Goal: Task Accomplishment & Management: Use online tool/utility

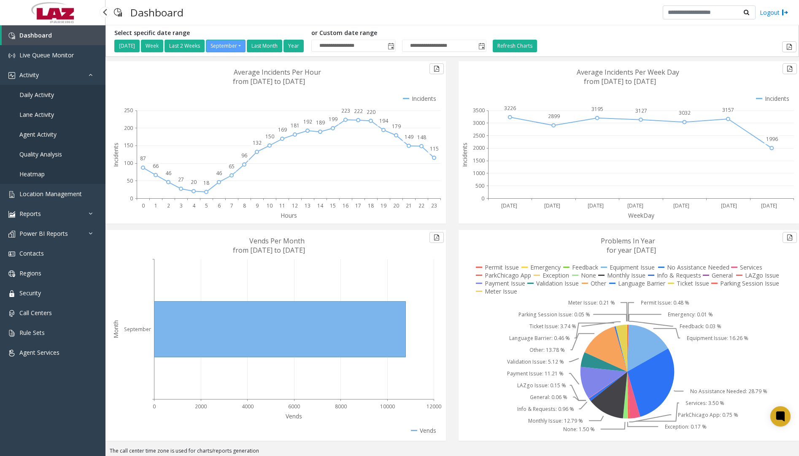
click at [48, 93] on span "Daily Activity" at bounding box center [36, 95] width 35 height 8
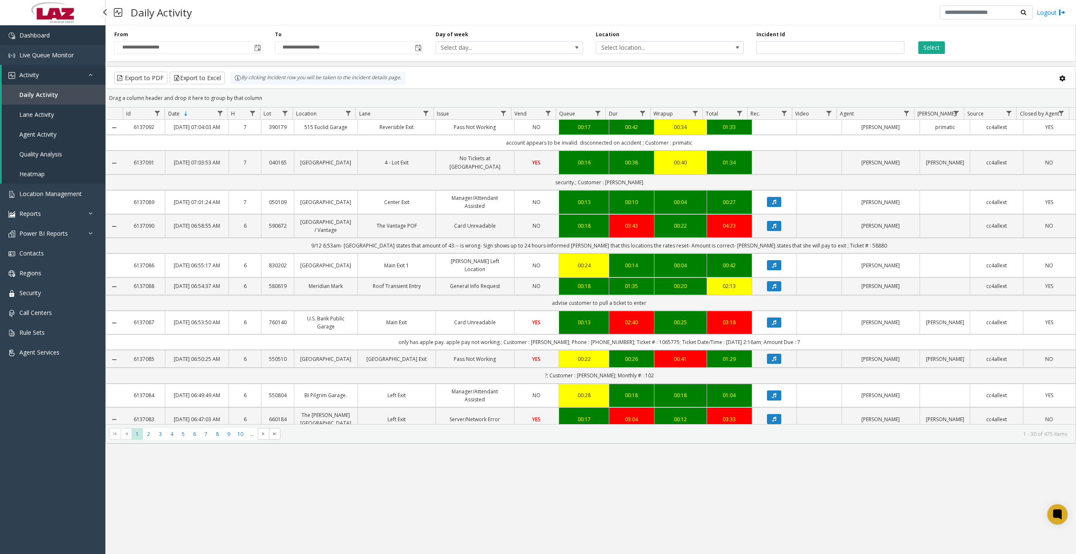
click at [66, 37] on link "Dashboard" at bounding box center [52, 35] width 105 height 20
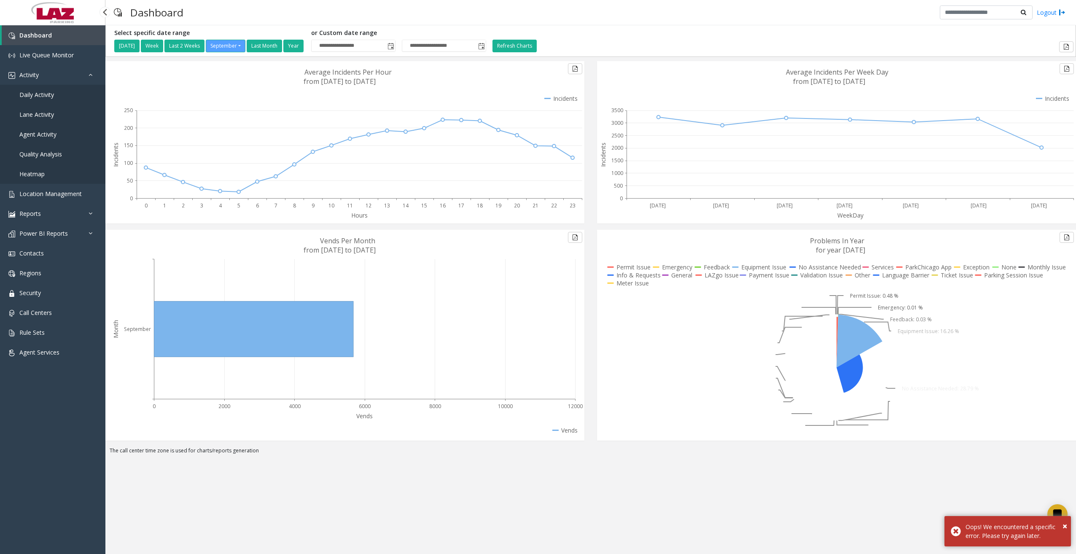
click at [45, 97] on span "Daily Activity" at bounding box center [36, 95] width 35 height 8
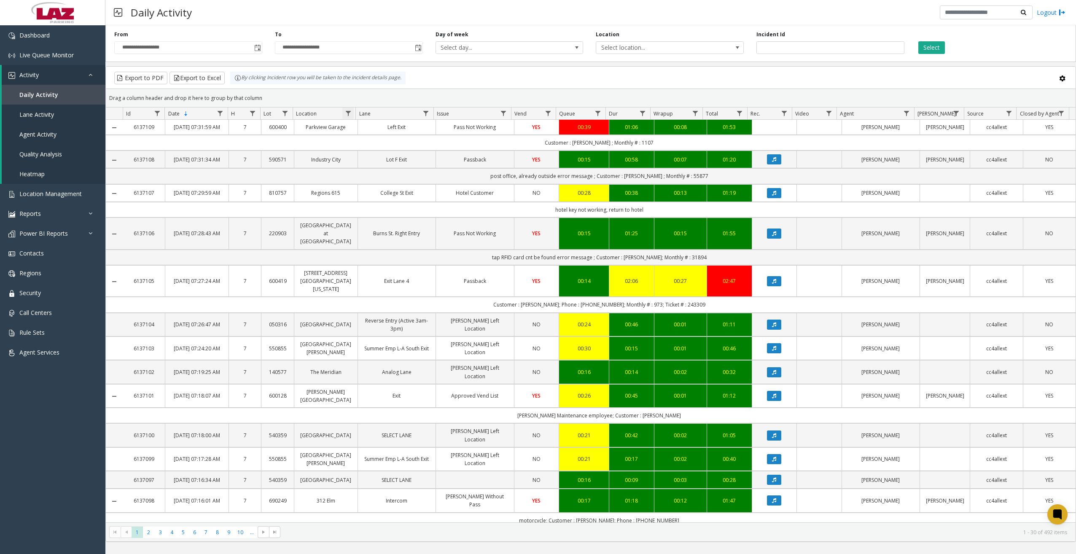
click at [346, 112] on span "Data table" at bounding box center [348, 113] width 7 height 7
click at [382, 158] on div "Contains And Contains Clear Filter" at bounding box center [385, 179] width 84 height 121
click at [386, 156] on input "Location Filter" at bounding box center [385, 150] width 72 height 14
type input "******"
click at [398, 224] on button "Filter" at bounding box center [403, 228] width 35 height 19
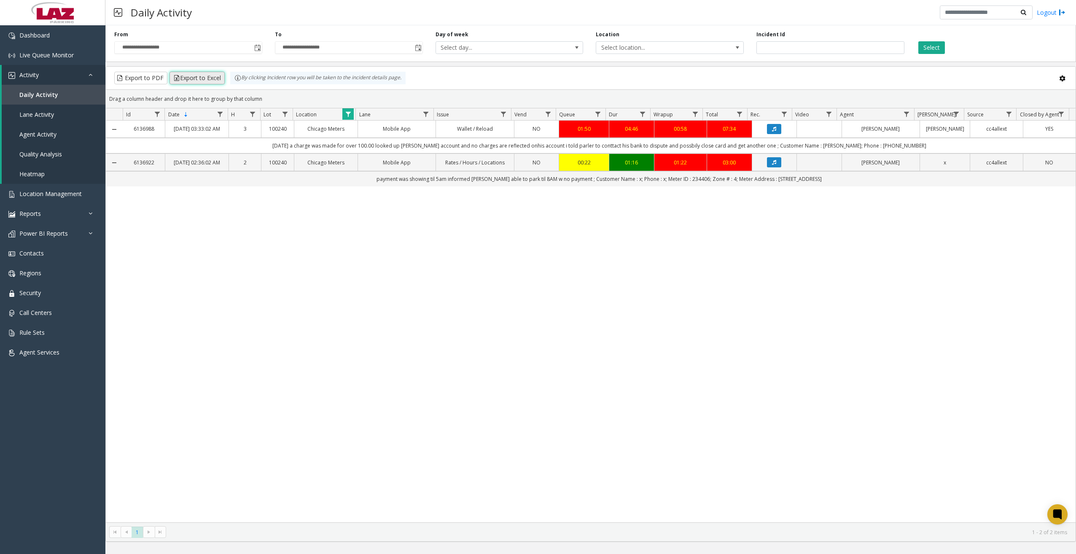
click at [213, 79] on button "Export to Excel" at bounding box center [197, 78] width 55 height 13
